Goal: Transaction & Acquisition: Purchase product/service

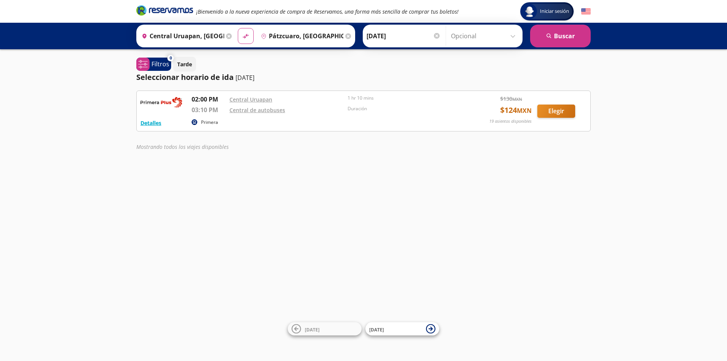
click at [561, 131] on div "Detalles Primera 02:00 PM [GEOGRAPHIC_DATA] 03:10 PM Central de autobuses 1 hr …" at bounding box center [363, 122] width 454 height 64
click at [557, 111] on button "Elegir" at bounding box center [556, 111] width 38 height 13
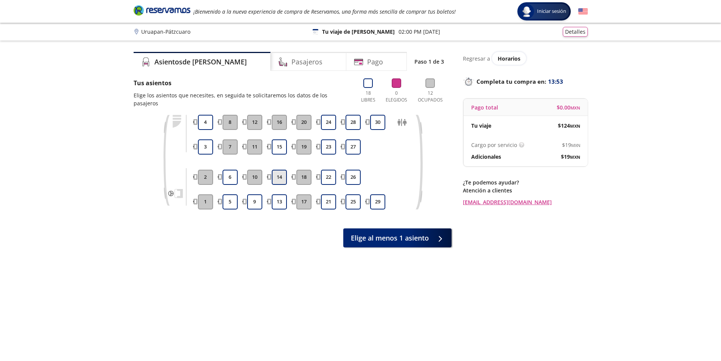
click at [275, 171] on button "14" at bounding box center [279, 177] width 15 height 15
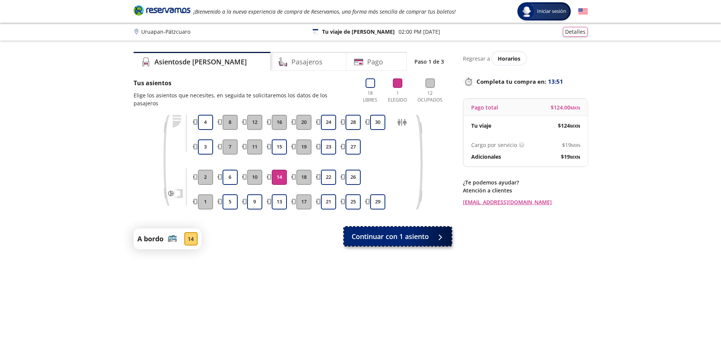
click at [395, 231] on span "Continuar con 1 asiento" at bounding box center [390, 236] width 77 height 10
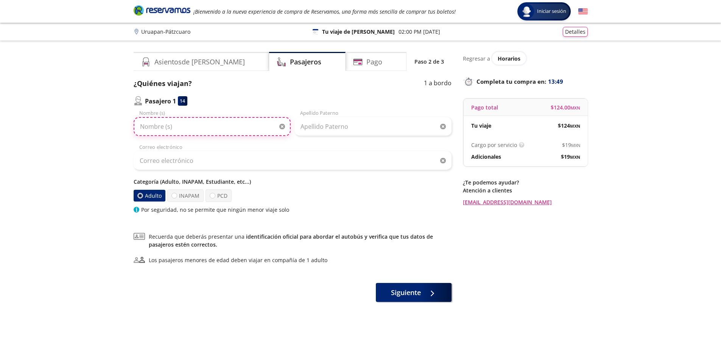
click at [198, 134] on input "Nombre (s)" at bounding box center [212, 126] width 157 height 19
type input "m"
type input "Ma"
type input "[PERSON_NAME]"
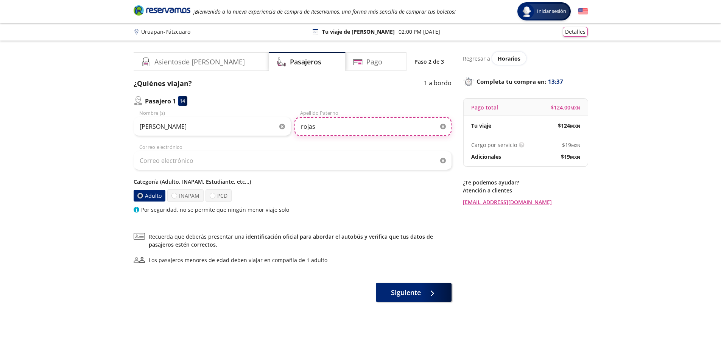
type input "[PERSON_NAME]"
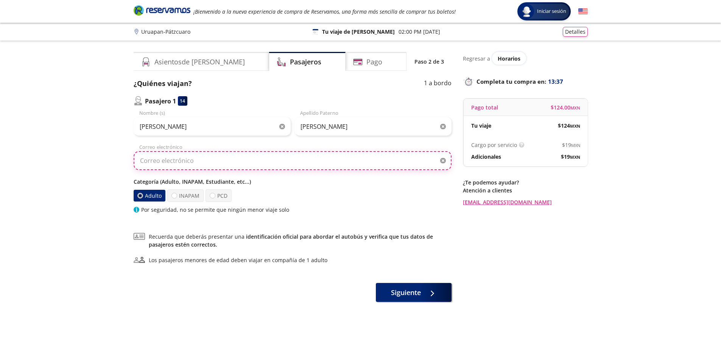
click at [283, 162] on input "Correo electrónico" at bounding box center [293, 160] width 318 height 19
type input "[PERSON_NAME][EMAIL_ADDRESS][DOMAIN_NAME]"
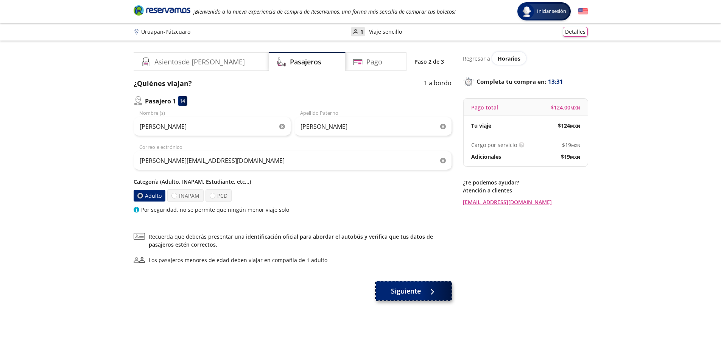
click at [409, 295] on span "Siguiente" at bounding box center [406, 291] width 30 height 10
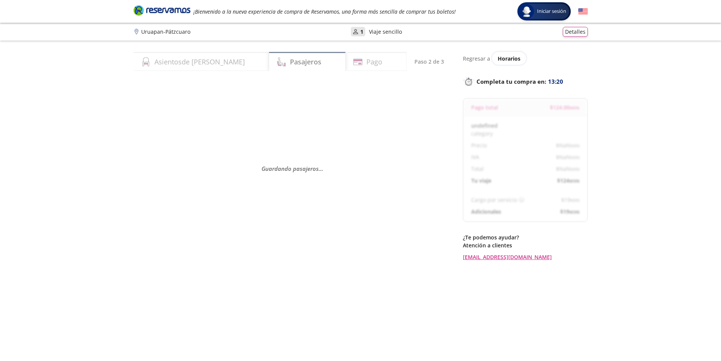
select select "MX"
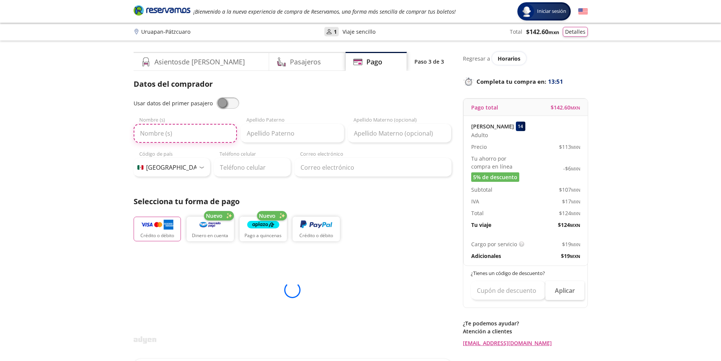
click at [177, 128] on input "Nombre (s)" at bounding box center [185, 133] width 103 height 19
type input "[PERSON_NAME]"
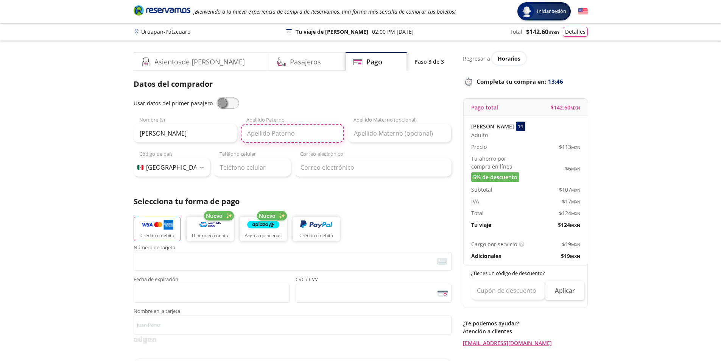
click at [300, 137] on input "Apellido Paterno" at bounding box center [292, 133] width 103 height 19
drag, startPoint x: 272, startPoint y: 135, endPoint x: 266, endPoint y: 137, distance: 6.0
click at [266, 137] on input "Limon Limon" at bounding box center [292, 133] width 103 height 19
type input "Limon"
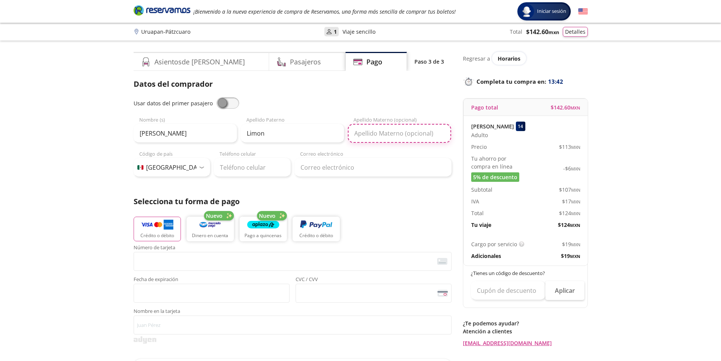
click at [381, 131] on input "Apellido Materno (opcional)" at bounding box center [399, 133] width 103 height 19
click at [359, 134] on input "LImon" at bounding box center [399, 133] width 103 height 19
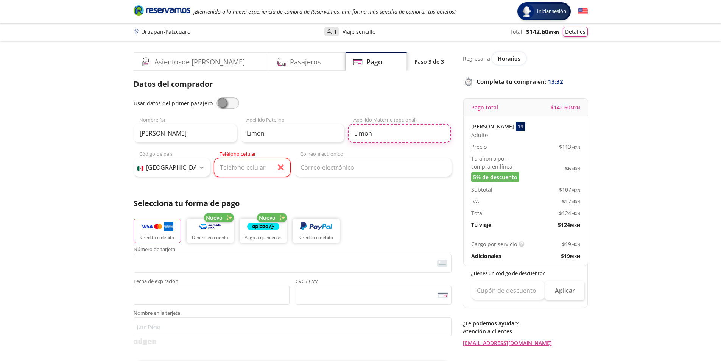
type input "Limon"
click at [251, 168] on input "Teléfono celular" at bounding box center [252, 167] width 77 height 19
type input "33 1771 0127"
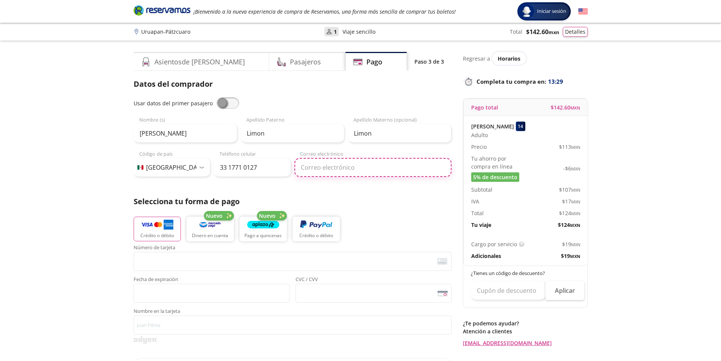
click at [325, 171] on input "Correo electrónico" at bounding box center [373, 167] width 157 height 19
type input "[PERSON_NAME][EMAIL_ADDRESS][DOMAIN_NAME]"
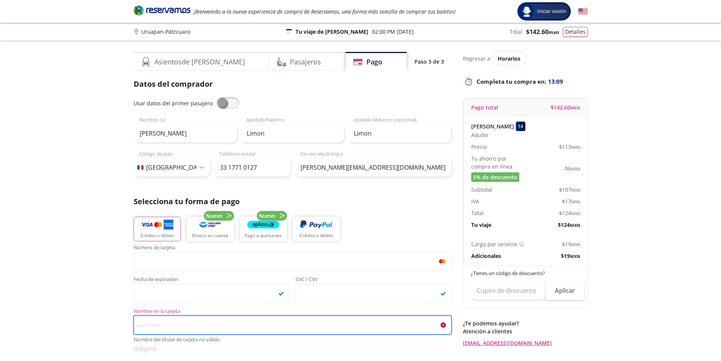
click at [231, 321] on input "Nombre en la tarjeta Nombre del titular de tarjeta no válido" at bounding box center [293, 324] width 318 height 19
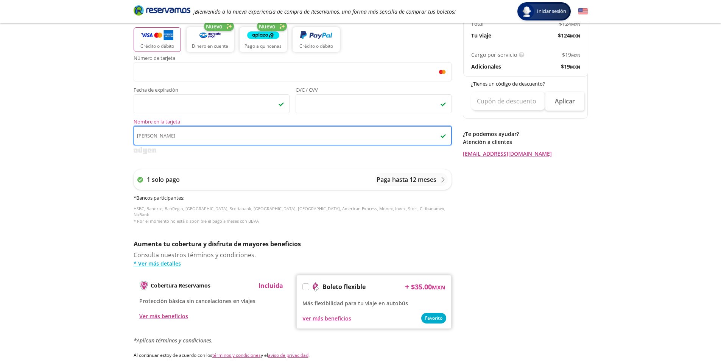
scroll to position [227, 0]
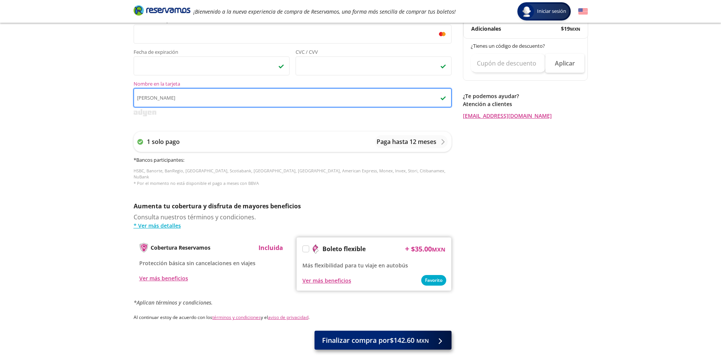
type input "[PERSON_NAME]"
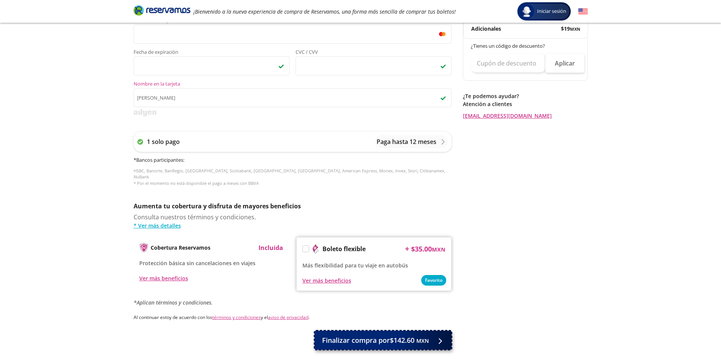
click at [397, 335] on span "Finalizar compra por $142.60 MXN" at bounding box center [375, 340] width 107 height 10
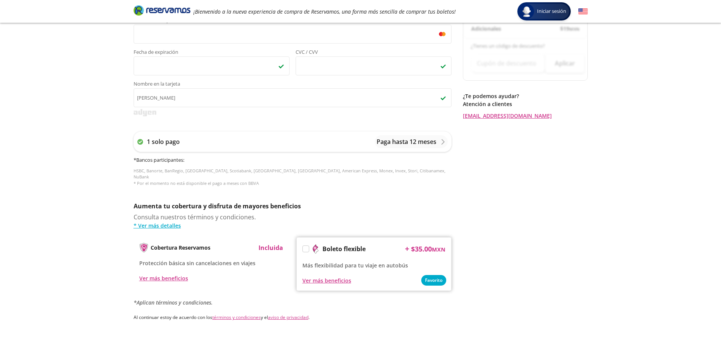
scroll to position [0, 0]
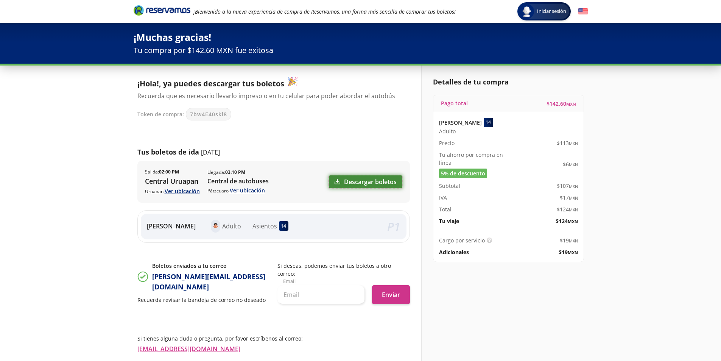
click at [352, 181] on link "Descargar boletos" at bounding box center [365, 181] width 73 height 13
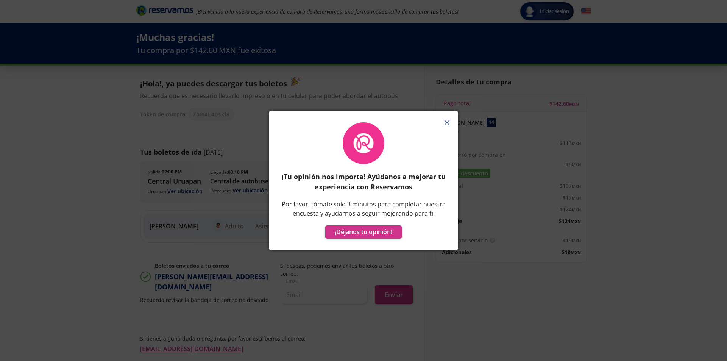
click at [448, 122] on line "button" at bounding box center [447, 122] width 5 height 5
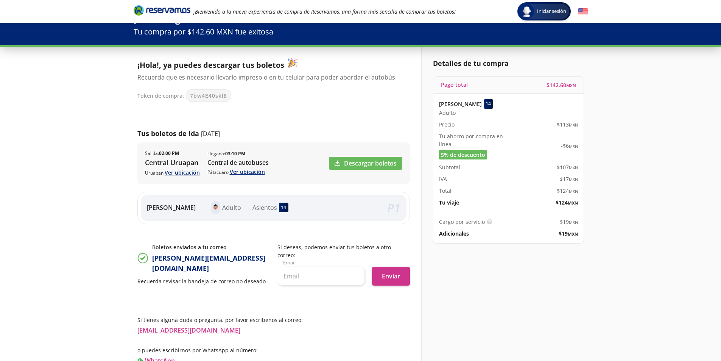
scroll to position [45, 0]
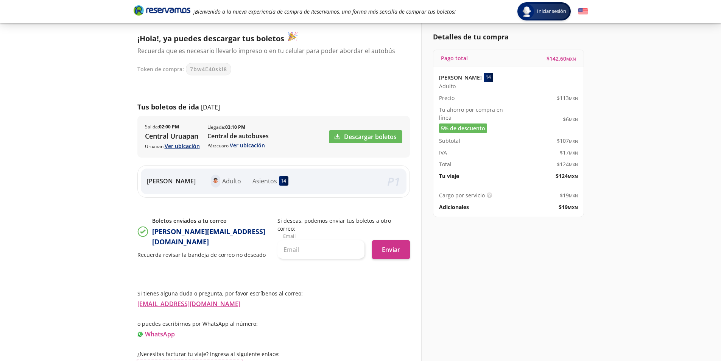
click at [186, 360] on link "Información para obtener tu factura" at bounding box center [189, 364] width 105 height 8
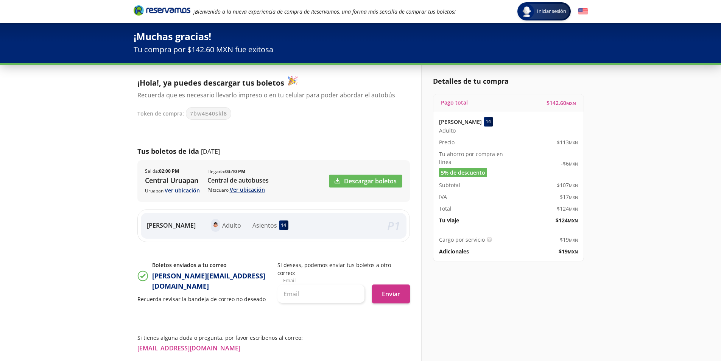
scroll to position [0, 0]
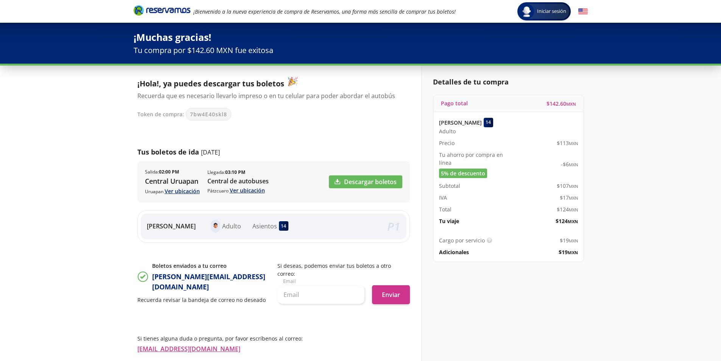
click at [216, 114] on span "7bw4E40skl8" at bounding box center [208, 114] width 37 height 8
copy span "7bw4E40skl8"
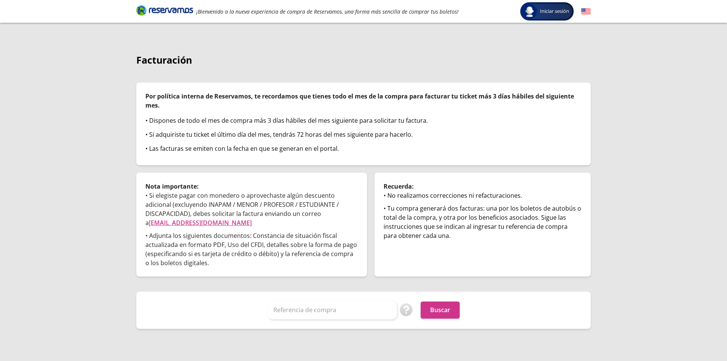
click at [70, 71] on div "Iniciar sesión Iniciar sesión ¡Bienvenido a la nueva experiencia de compra de R…" at bounding box center [363, 180] width 727 height 361
click at [348, 308] on input "Referencia de compra" at bounding box center [332, 310] width 129 height 19
paste input "7bw4E40skl8"
type input "7bw4E40skl8"
click at [421, 301] on button "Buscar" at bounding box center [440, 309] width 39 height 17
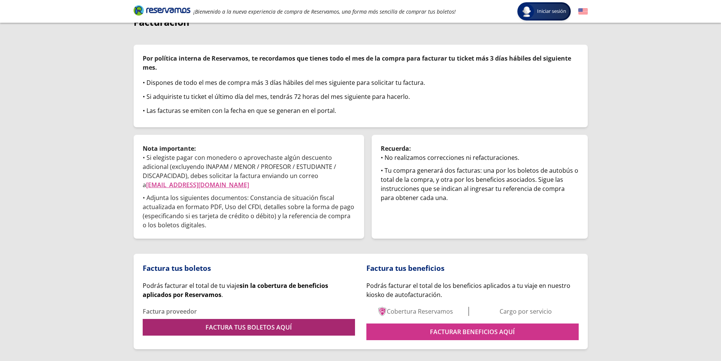
scroll to position [56, 0]
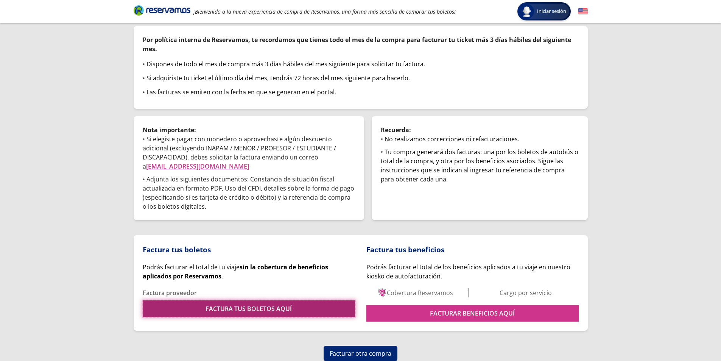
click at [292, 307] on link "FACTURA TUS BOLETOS AQUÍ" at bounding box center [249, 308] width 212 height 17
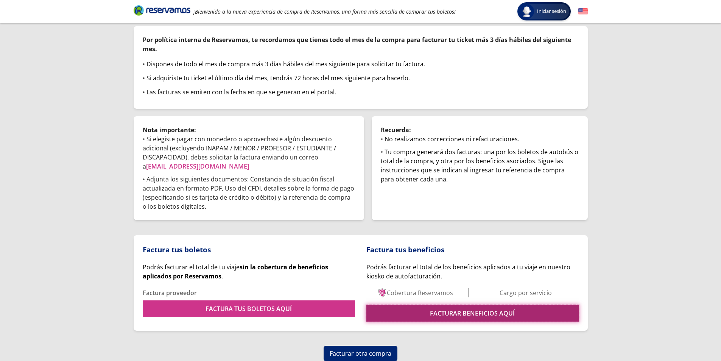
click at [486, 313] on link "FACTURAR BENEFICIOS AQUÍ" at bounding box center [473, 313] width 212 height 17
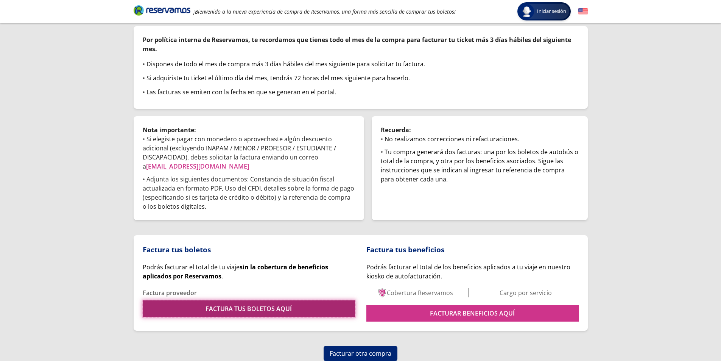
click at [249, 303] on link "FACTURA TUS BOLETOS AQUÍ" at bounding box center [249, 308] width 212 height 17
click at [240, 301] on link "FACTURA TUS BOLETOS AQUÍ" at bounding box center [249, 308] width 212 height 17
click at [272, 306] on link "FACTURA TUS BOLETOS AQUÍ" at bounding box center [249, 308] width 212 height 17
